Goal: Information Seeking & Learning: Learn about a topic

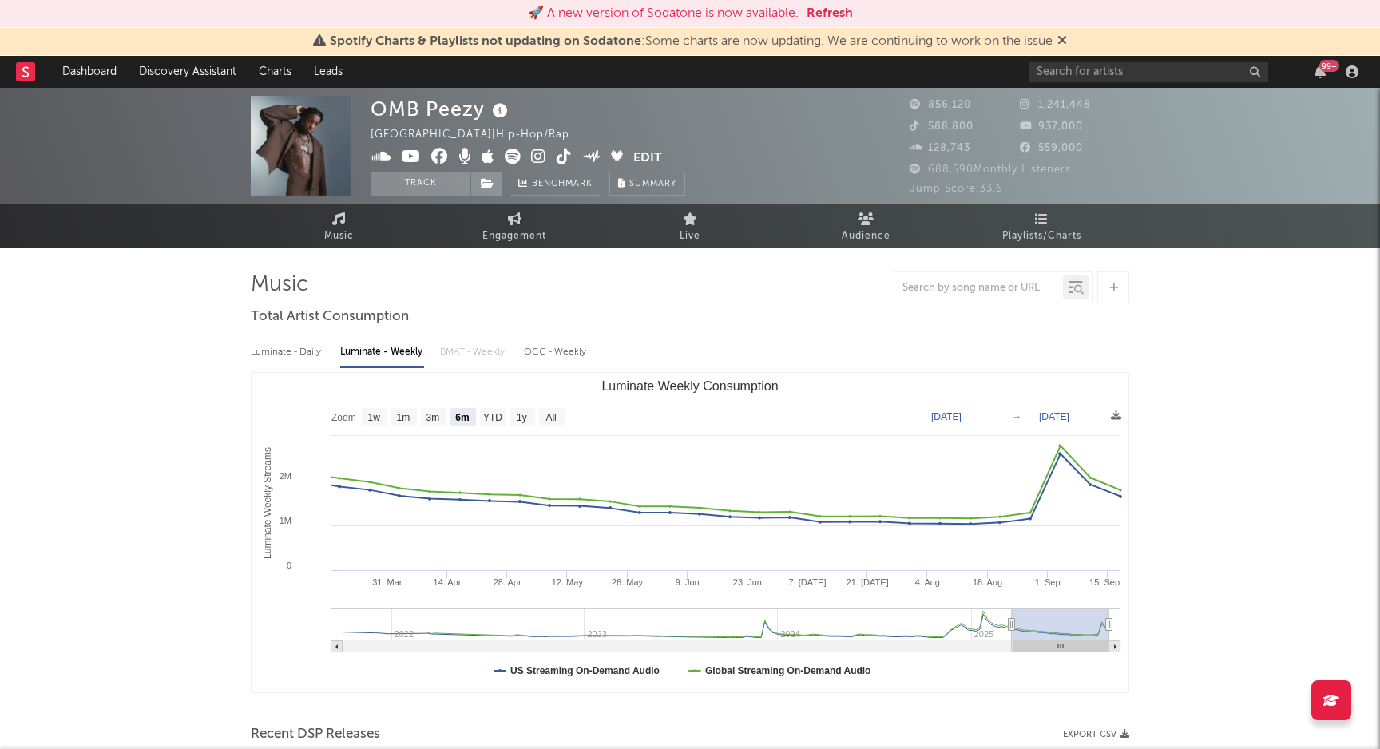
select select "6m"
click at [820, 14] on button "Refresh" at bounding box center [830, 13] width 46 height 19
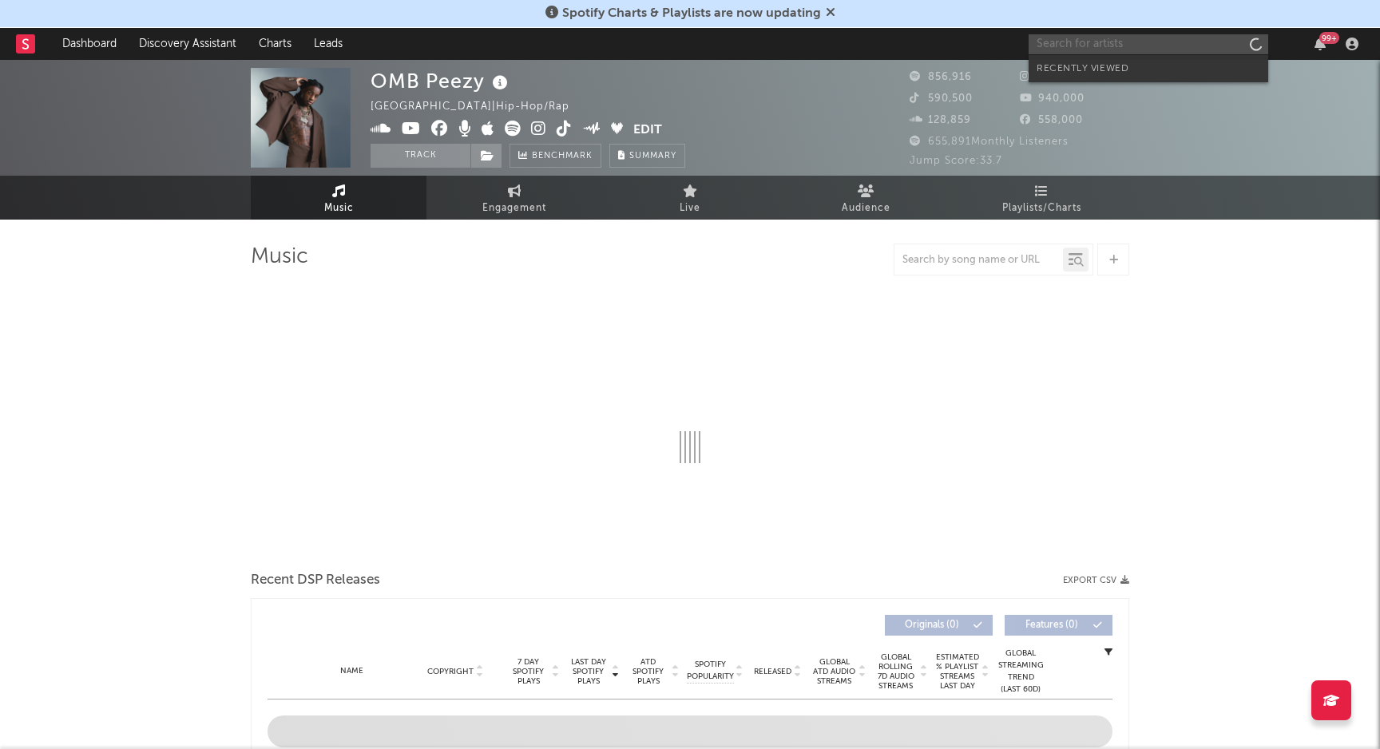
click at [1119, 42] on input "text" at bounding box center [1149, 44] width 240 height 20
select select "6m"
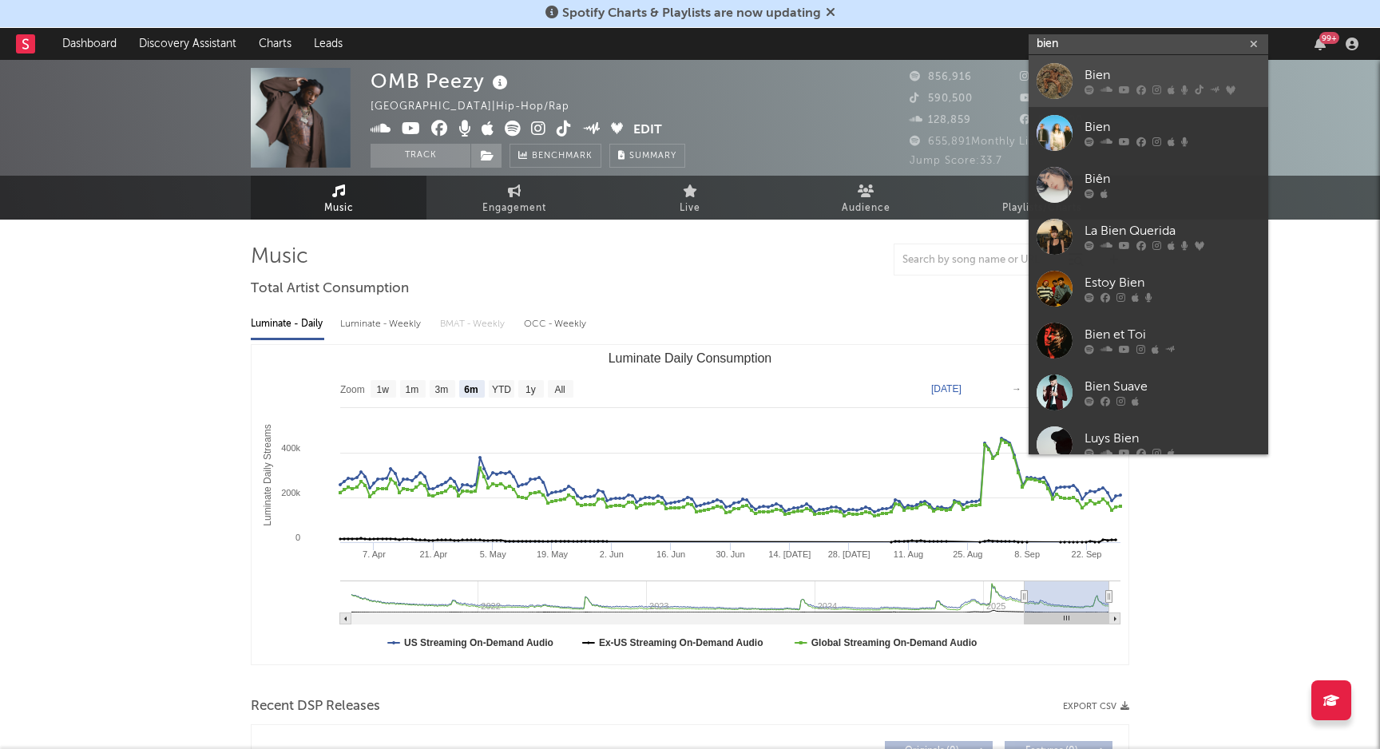
type input "bien"
click at [1134, 77] on div "Bien" at bounding box center [1172, 75] width 176 height 19
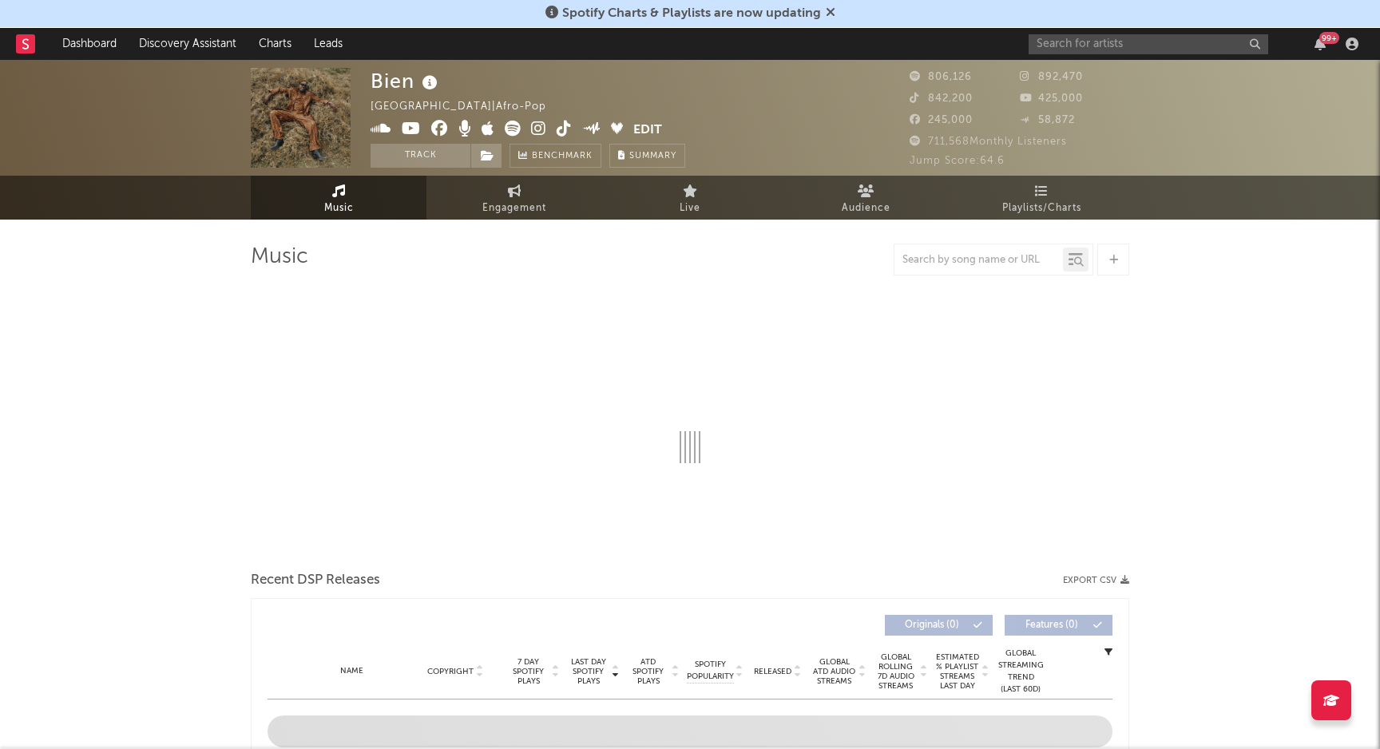
select select "6m"
